Goal: Task Accomplishment & Management: Manage account settings

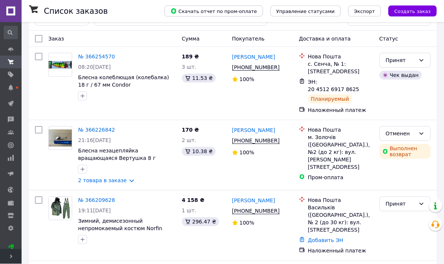
scroll to position [23, 0]
click at [93, 197] on link "№ 366209628" at bounding box center [96, 200] width 37 height 6
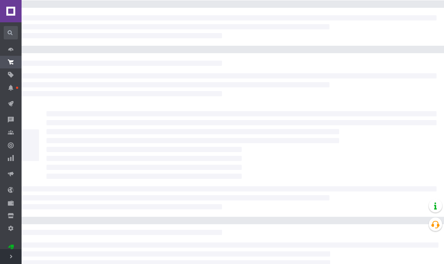
scroll to position [53, 0]
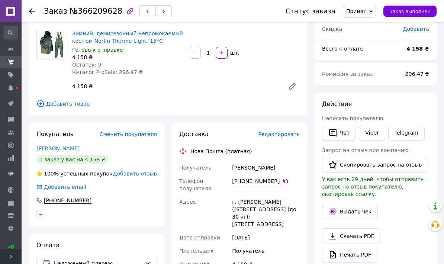
click at [358, 207] on button "Выдать чек" at bounding box center [350, 212] width 56 height 16
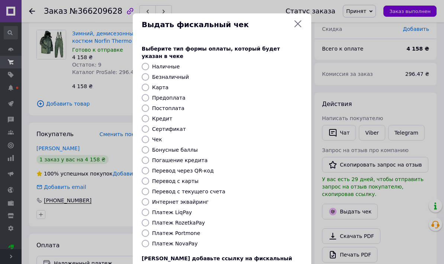
click at [298, 28] on icon at bounding box center [297, 23] width 9 height 9
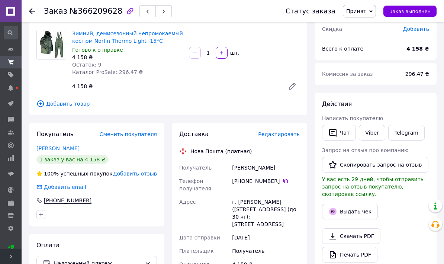
click at [284, 135] on span "Редактировать" at bounding box center [279, 134] width 42 height 6
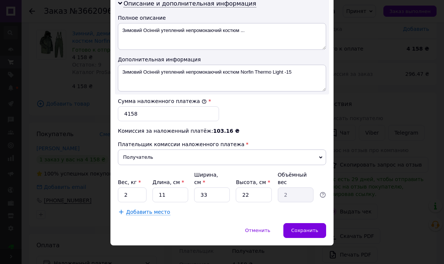
scroll to position [394, 0]
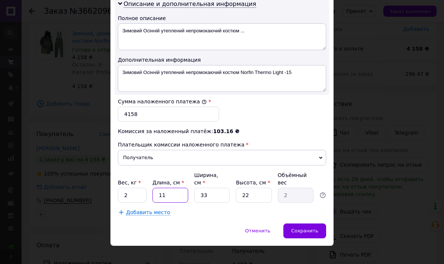
click at [152, 188] on input "11" at bounding box center [170, 195] width 36 height 15
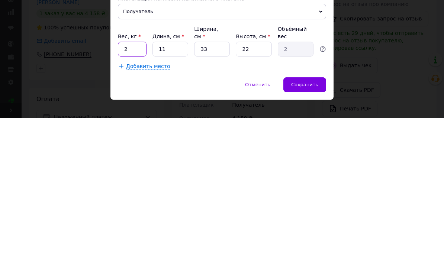
click at [146, 188] on input "2" at bounding box center [132, 195] width 29 height 15
type input "5"
click at [181, 188] on input "11" at bounding box center [170, 195] width 36 height 15
type input "1"
type input "0.18"
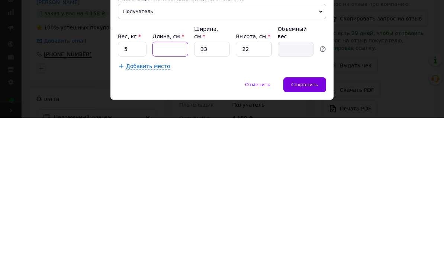
type input "5"
type input "0.91"
type input "56"
type input "10.16"
type input "56"
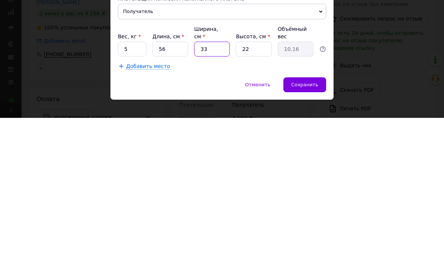
click at [217, 188] on input "33" at bounding box center [212, 195] width 36 height 15
type input "3"
type input "0.92"
type input "3"
type input "0.92"
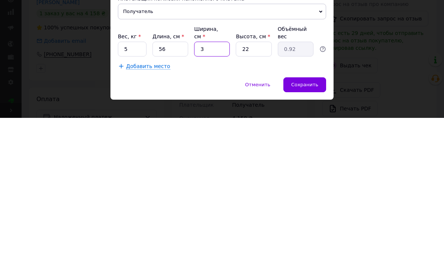
type input "35"
type input "10.78"
type input "35"
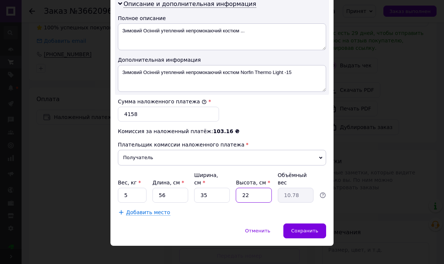
click at [263, 188] on input "22" at bounding box center [254, 195] width 36 height 15
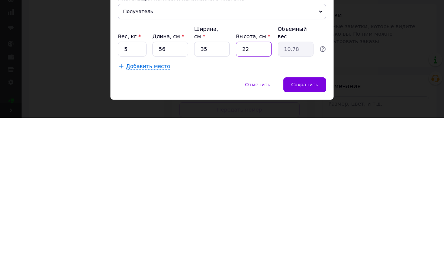
type input "2"
type input "0.98"
type input "1"
type input "0.49"
type input "18"
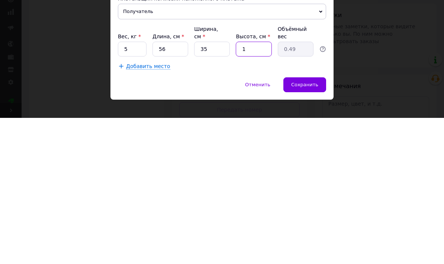
type input "8.82"
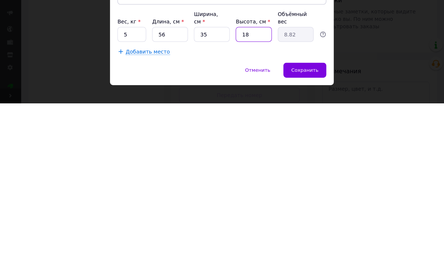
type input "18"
click at [182, 188] on input "56" at bounding box center [170, 195] width 36 height 15
type input "5"
type input "0.79"
type input "57"
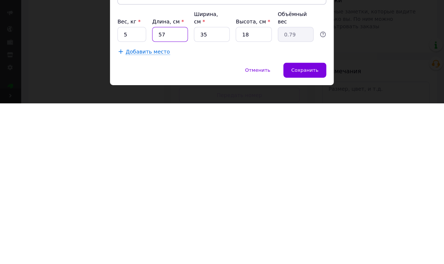
type input "8.98"
type input "57"
click at [216, 188] on input "35" at bounding box center [212, 195] width 36 height 15
click at [220, 188] on input "35" at bounding box center [212, 195] width 36 height 15
type input "3"
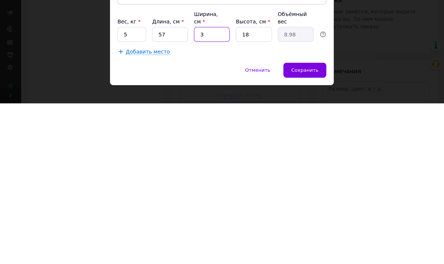
type input "0.77"
type input "36"
type input "9.23"
type input "36"
click at [315, 228] on span "Сохранить" at bounding box center [304, 231] width 27 height 6
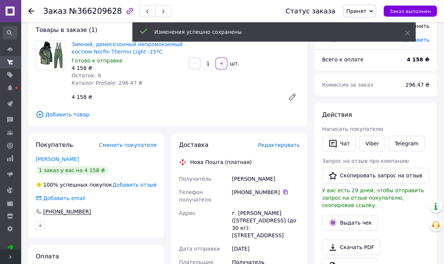
scroll to position [31, 0]
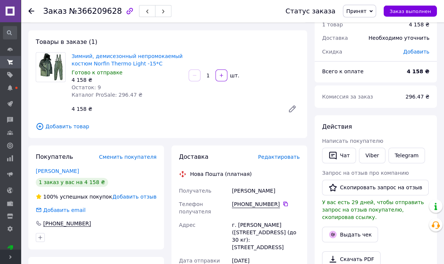
click at [281, 158] on span "Редактировать" at bounding box center [279, 156] width 42 height 6
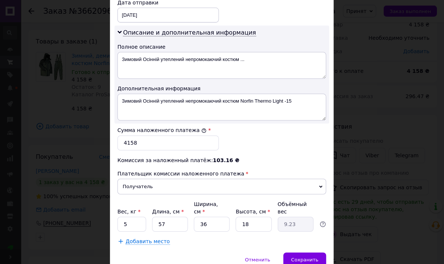
scroll to position [366, 0]
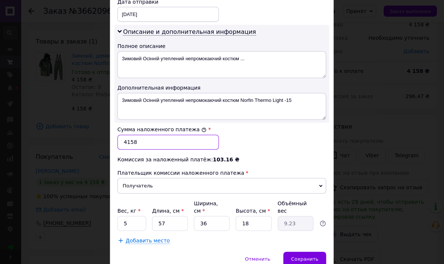
click at [150, 135] on input "4158" at bounding box center [168, 142] width 101 height 15
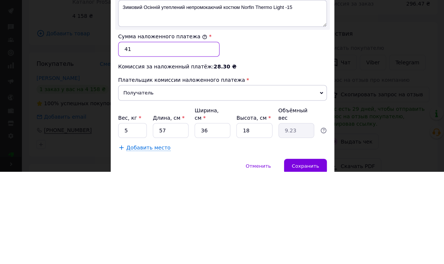
type input "4"
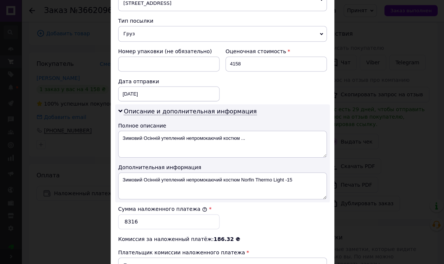
scroll to position [285, 0]
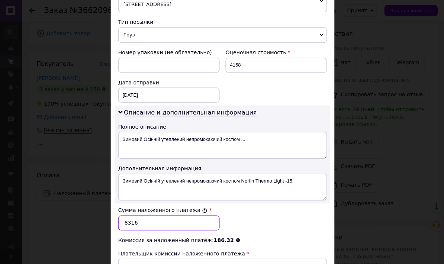
type input "8316"
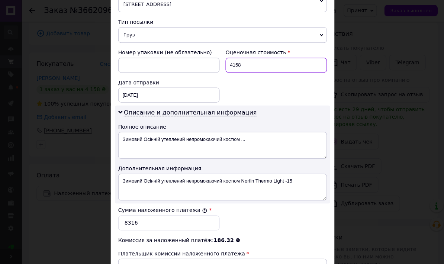
click at [252, 59] on input "4158" at bounding box center [275, 65] width 101 height 15
type input "4"
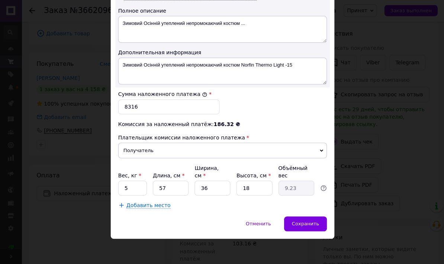
scroll to position [394, 0]
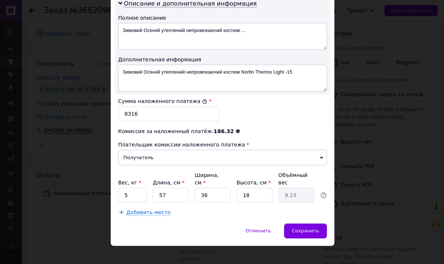
type input "8316"
click at [316, 228] on span "Сохранить" at bounding box center [304, 231] width 27 height 6
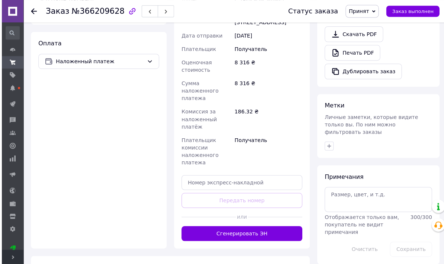
scroll to position [257, 0]
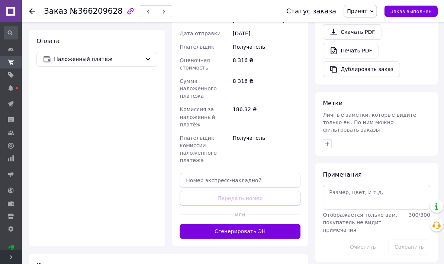
click at [279, 224] on button "Сгенерировать ЭН" at bounding box center [239, 230] width 120 height 15
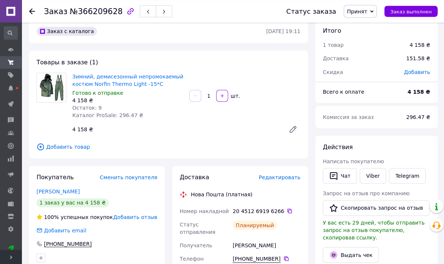
scroll to position [0, 0]
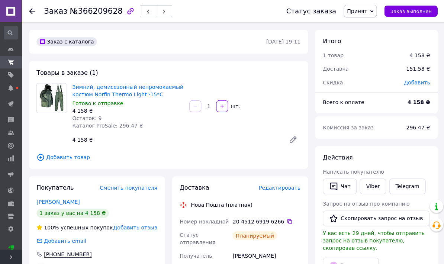
click at [425, 14] on span "Заказ выполнен" at bounding box center [409, 12] width 41 height 6
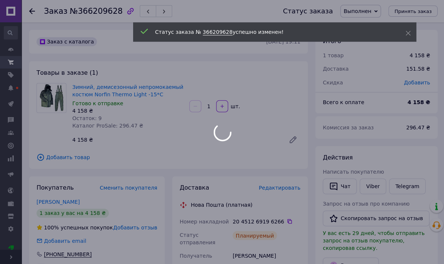
click at [32, 13] on div at bounding box center [222, 132] width 444 height 264
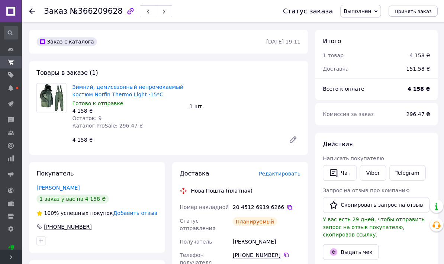
click at [33, 13] on icon at bounding box center [32, 11] width 6 height 6
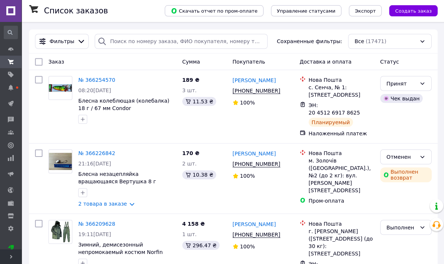
click at [410, 85] on div "Принят" at bounding box center [400, 84] width 30 height 8
click at [412, 101] on li "Выполнен" at bounding box center [404, 99] width 51 height 13
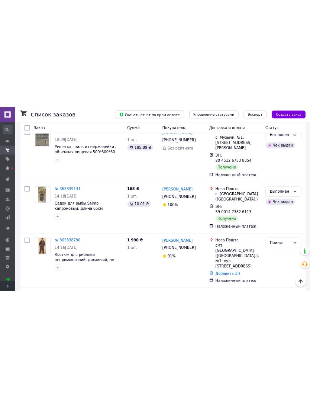
scroll to position [1065, 0]
